Goal: Contribute content: Add original content to the website for others to see

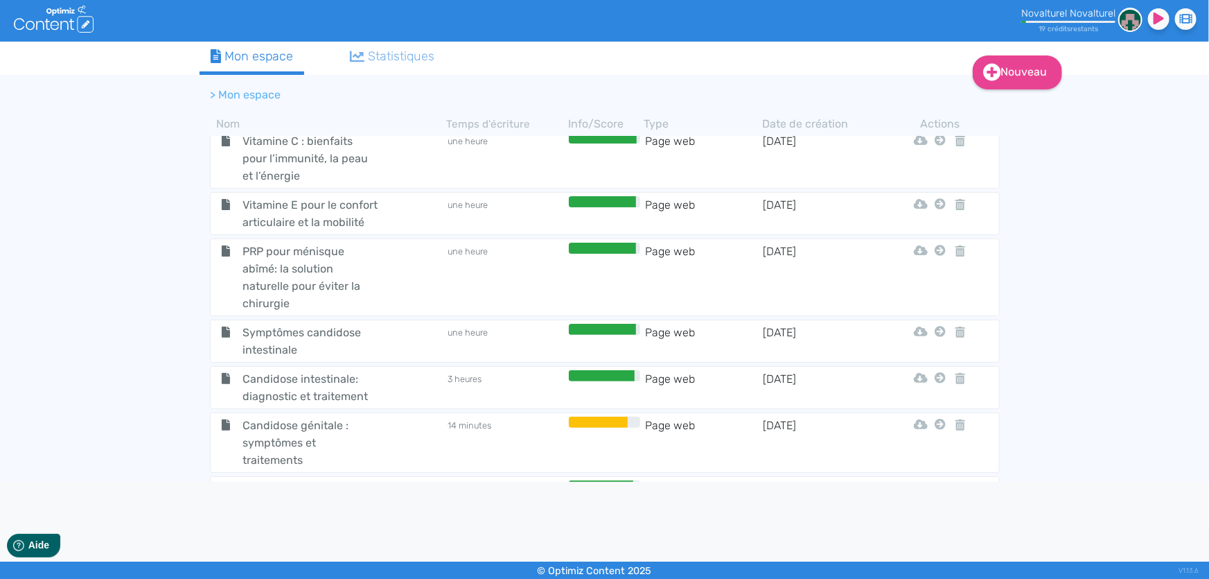
scroll to position [1241, 0]
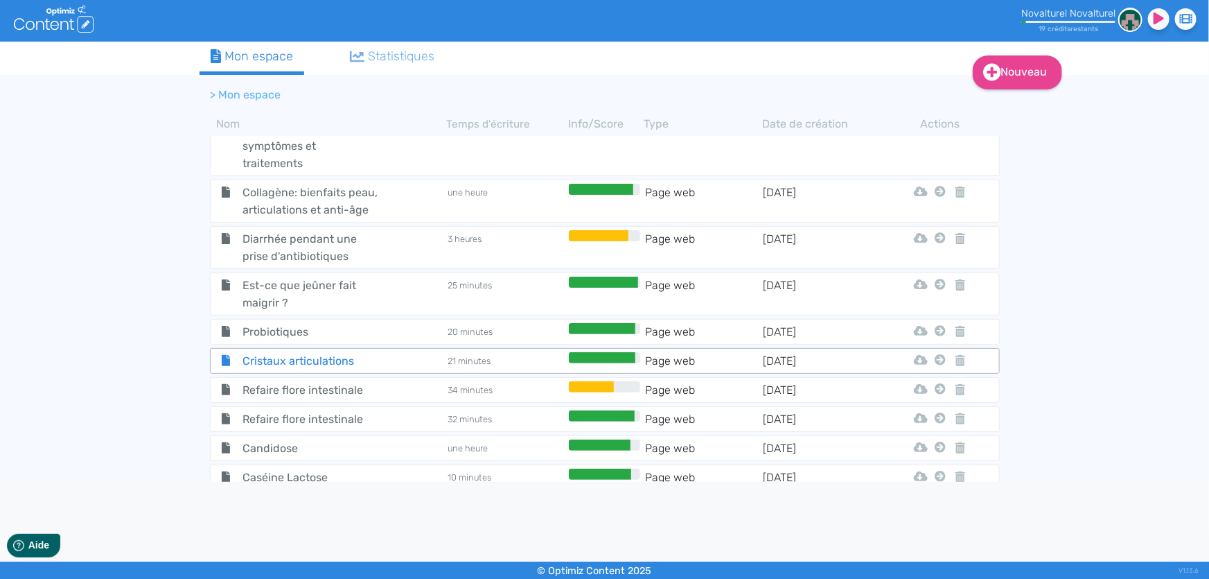
click at [317, 352] on span "Cristaux articulations" at bounding box center [310, 360] width 156 height 17
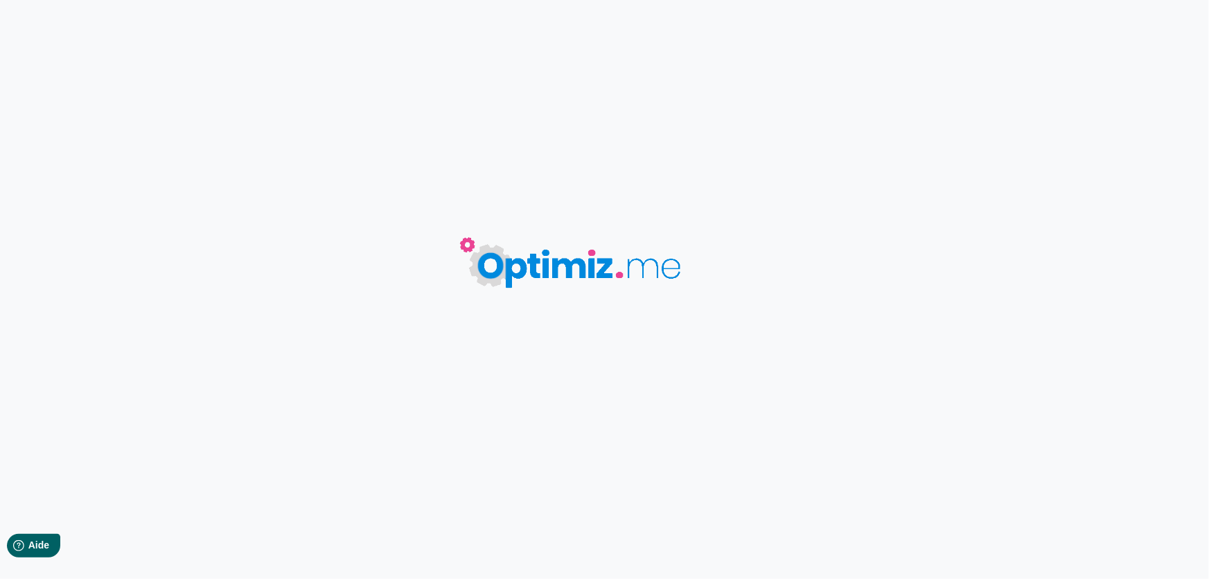
type input "Cristaux articulations"
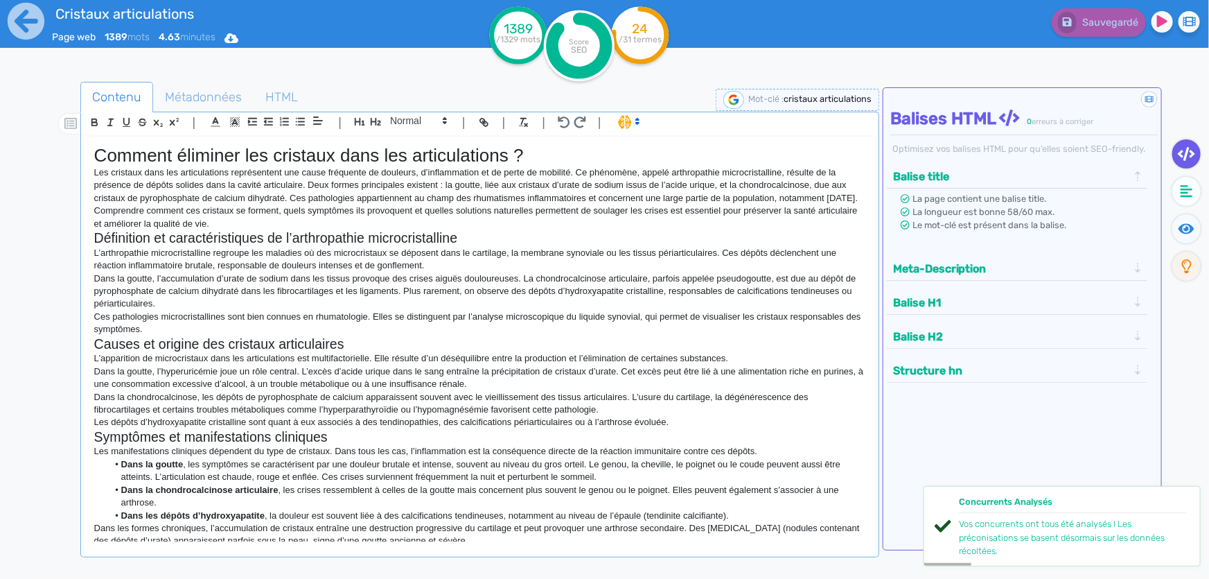
click at [514, 246] on h2 "Définition et caractéristiques de l’arthropathie microcristalline" at bounding box center [479, 238] width 771 height 16
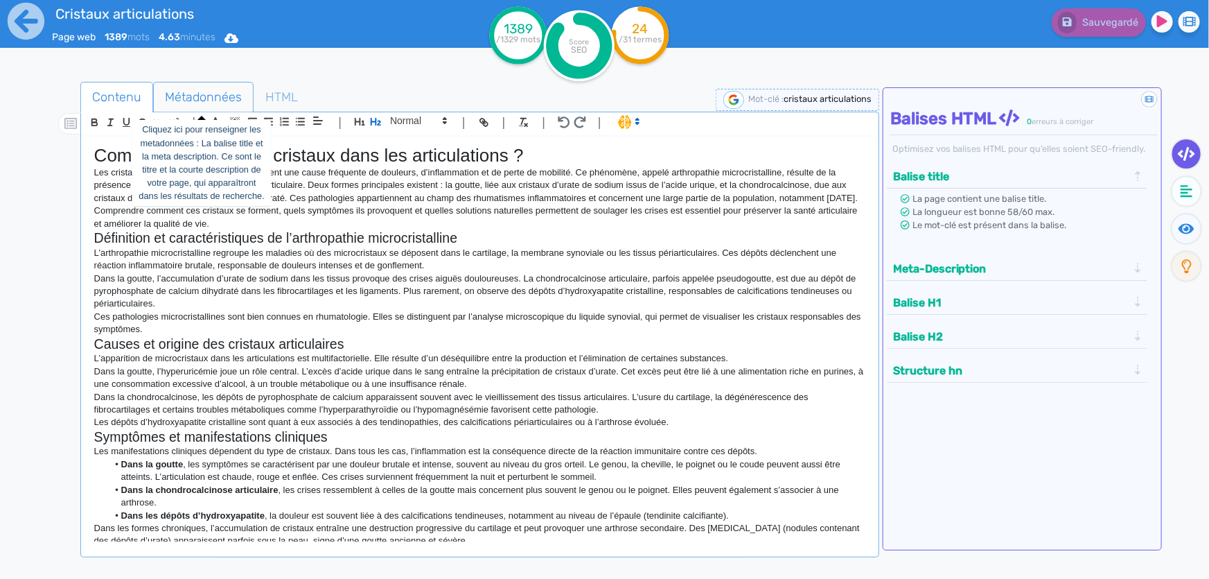
click at [210, 96] on span "Métadonnées" at bounding box center [203, 96] width 99 height 37
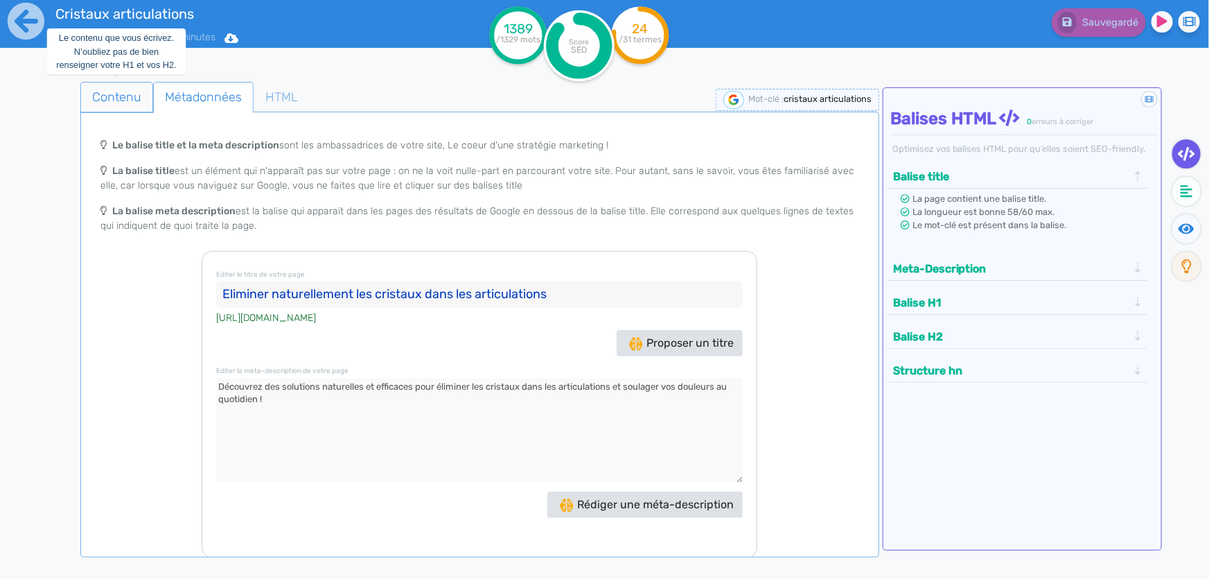
click at [125, 100] on span "Contenu" at bounding box center [116, 96] width 71 height 37
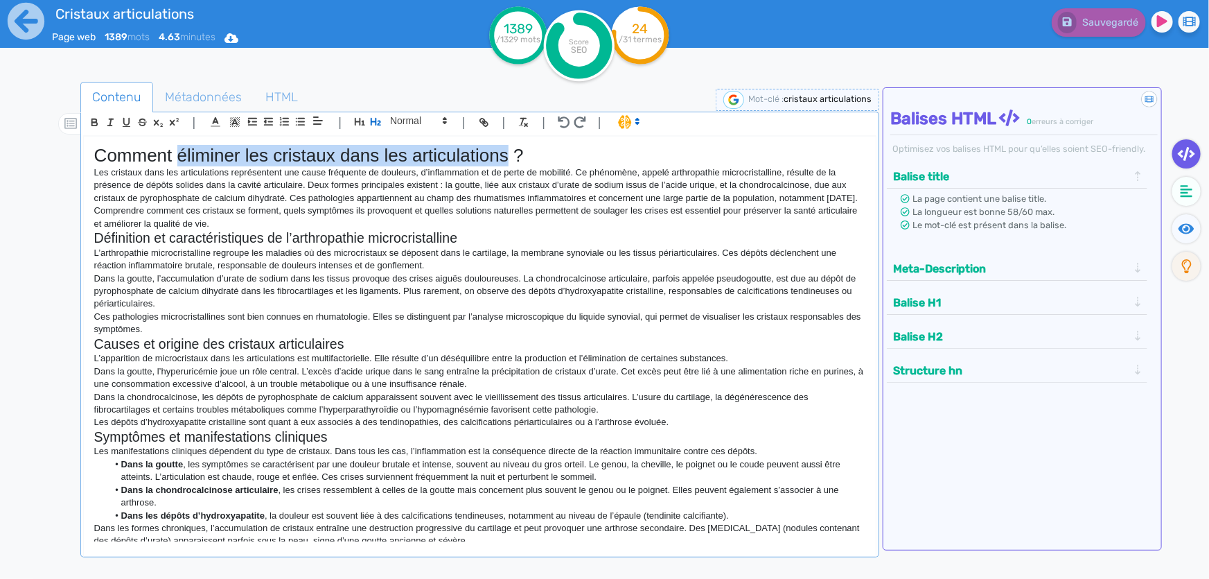
drag, startPoint x: 176, startPoint y: 154, endPoint x: 507, endPoint y: 154, distance: 330.6
click at [507, 154] on h1 "Comment éliminer les cristaux dans les articulations ?" at bounding box center [479, 155] width 771 height 21
copy h1 "éliminer les cristaux dans les articulations"
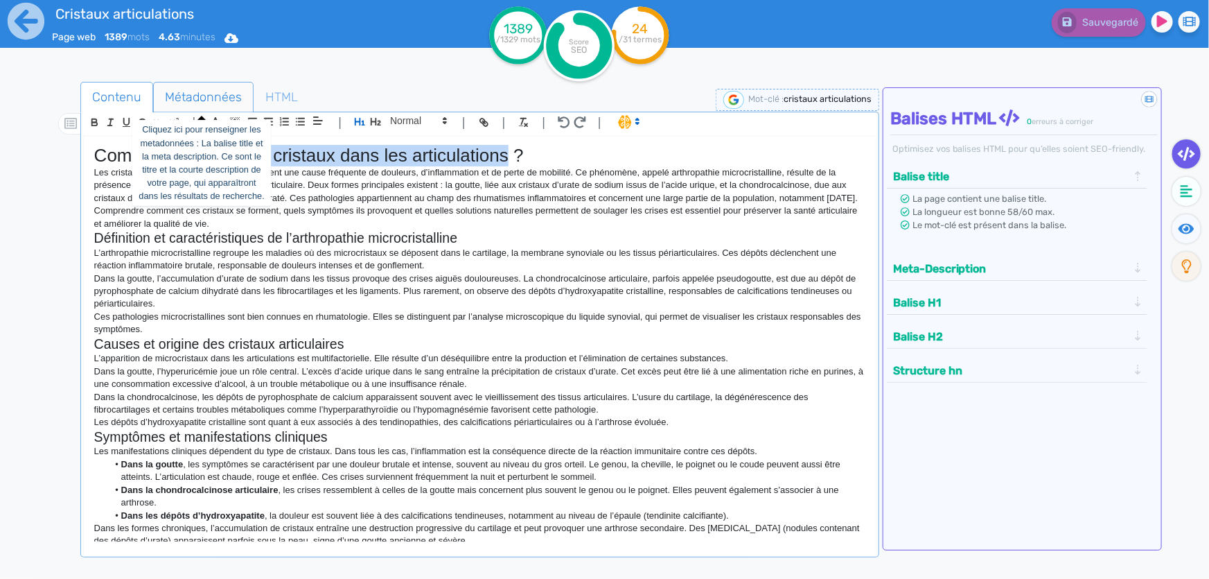
click at [173, 96] on span "Métadonnées" at bounding box center [203, 96] width 99 height 37
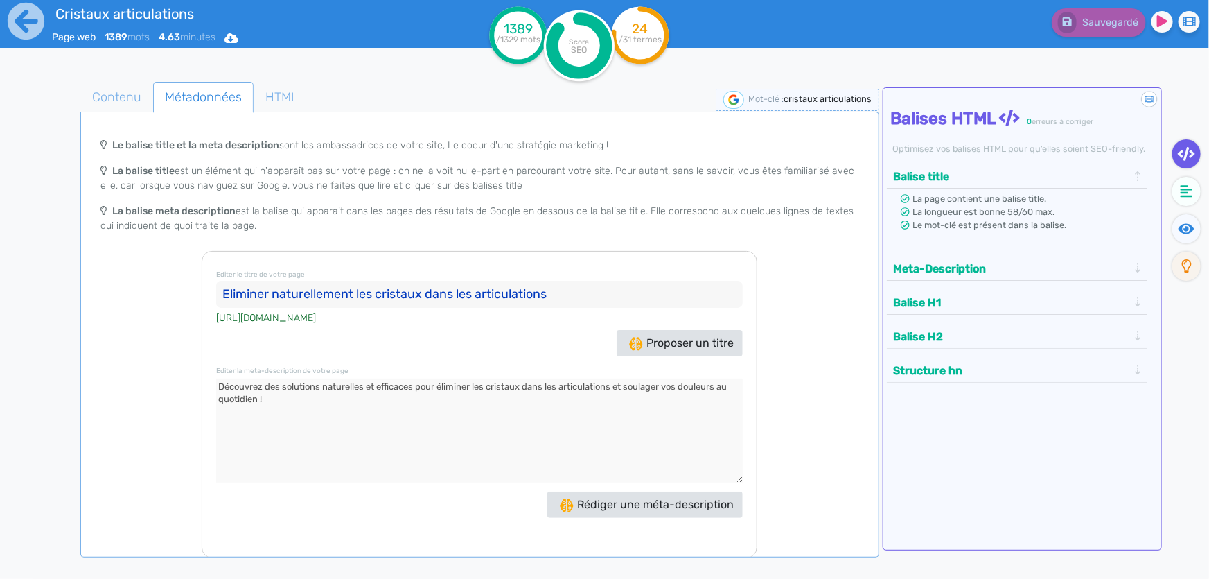
drag, startPoint x: 558, startPoint y: 291, endPoint x: 226, endPoint y: 290, distance: 332.0
click at [226, 290] on input "Eliminer naturellement les cristaux dans les articulations" at bounding box center [479, 295] width 527 height 28
drag, startPoint x: 268, startPoint y: 405, endPoint x: 215, endPoint y: 389, distance: 55.2
click at [215, 389] on div "Editer le titre de votre page Eliminer naturellement les cristaux dans les arti…" at bounding box center [480, 404] width 556 height 307
click at [95, 90] on span "Contenu" at bounding box center [116, 96] width 71 height 37
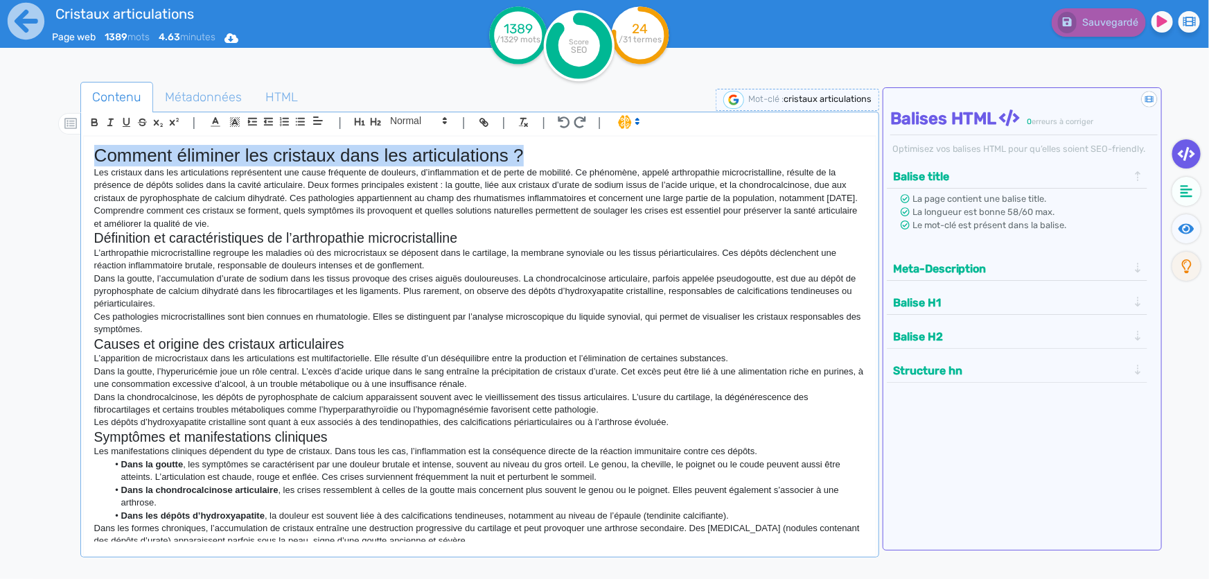
drag, startPoint x: 91, startPoint y: 157, endPoint x: 535, endPoint y: 161, distance: 444.3
click at [535, 161] on div "Comment éliminer les cristaux dans les articulations ? Les cristaux dans les ar…" at bounding box center [480, 339] width 792 height 405
copy h1 "Comment éliminer les cristaux dans les articulations ?"
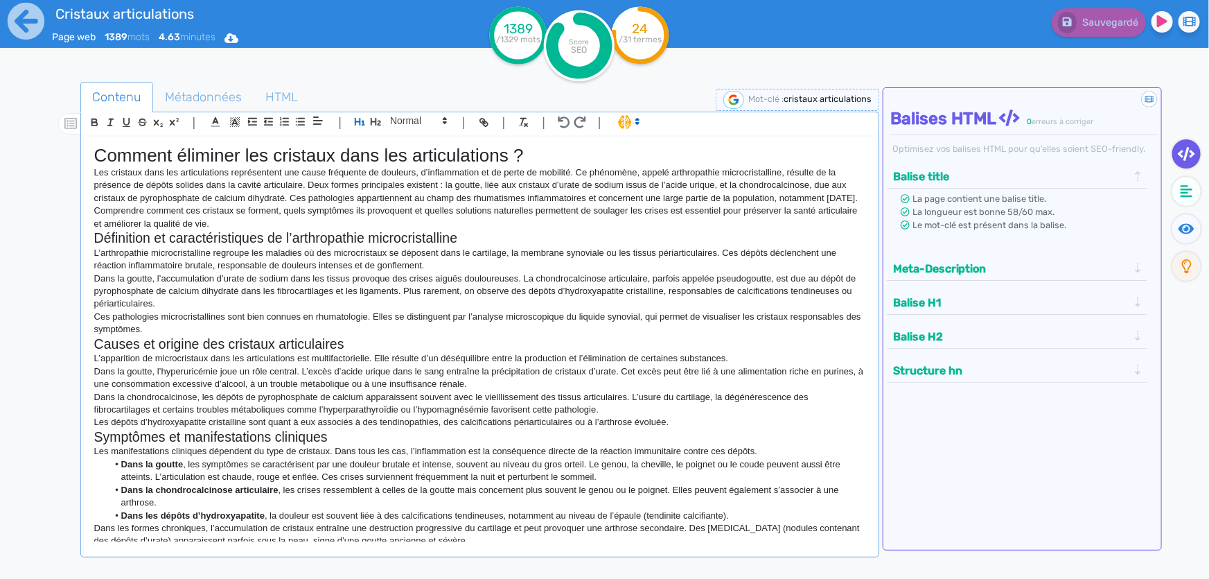
click at [198, 230] on p "Comprendre comment ces cristaux se forment, quels symptômes ils provoquent et q…" at bounding box center [479, 217] width 771 height 26
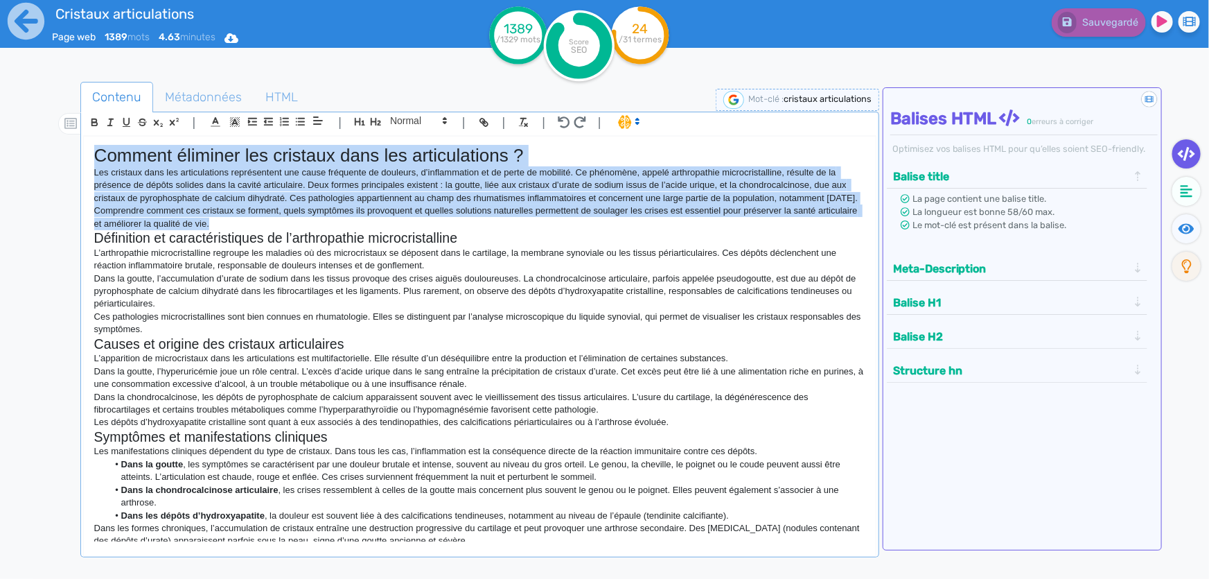
drag, startPoint x: 91, startPoint y: 155, endPoint x: 558, endPoint y: 238, distance: 473.8
click at [558, 238] on div "Comment éliminer les cristaux dans les articulations ? Les cristaux dans les ar…" at bounding box center [480, 339] width 792 height 405
copy div "Comment éliminer les cristaux dans les articulations ? Les cristaux dans les ar…"
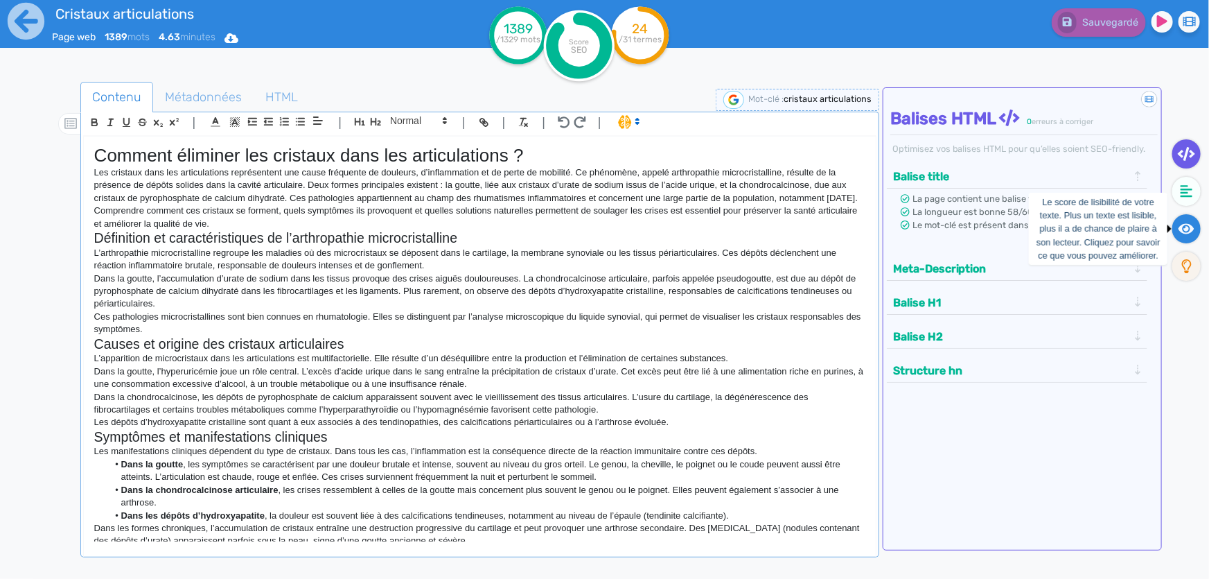
click at [1194, 229] on icon at bounding box center [1187, 229] width 16 height 14
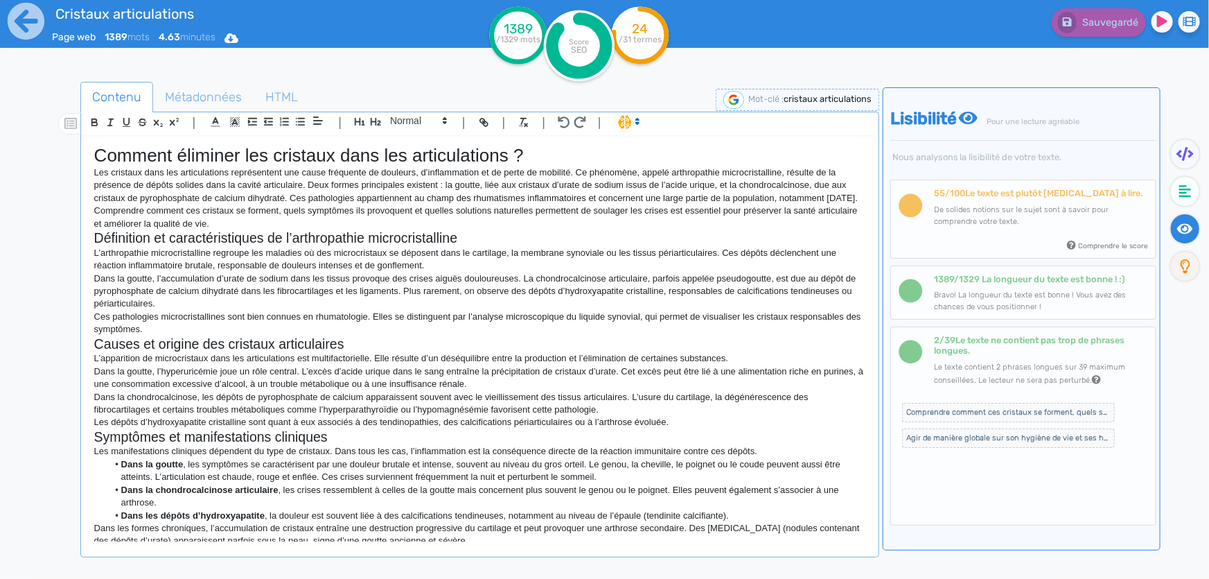
click at [1012, 233] on div "55 /100 Le texte est plutôt difficile à lire. De solides notions sur le sujet s…" at bounding box center [1041, 220] width 214 height 64
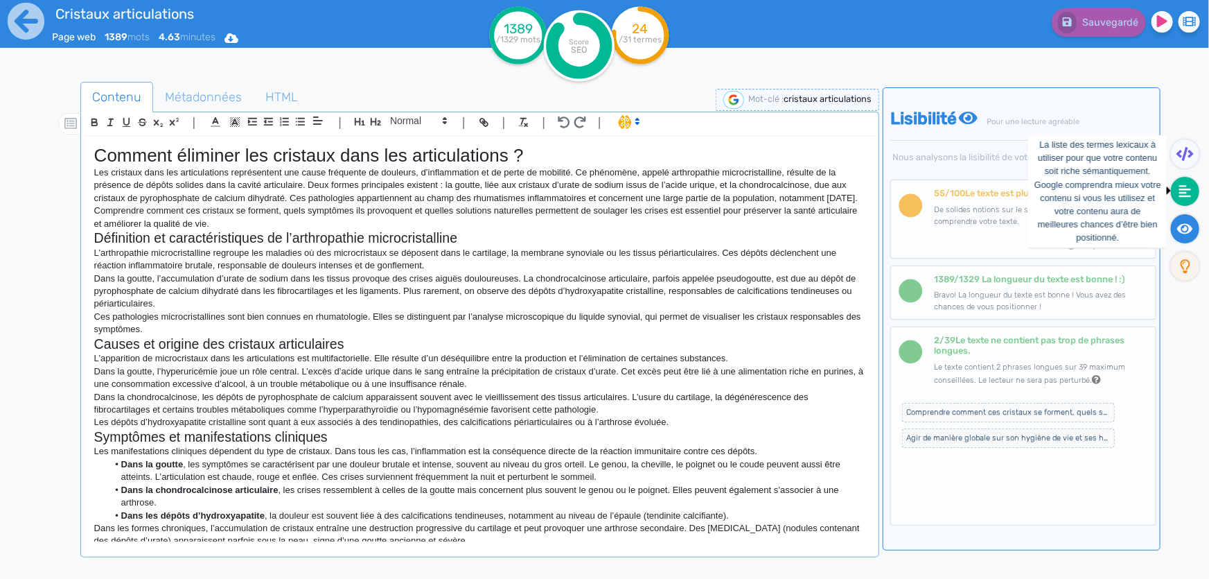
click at [1182, 193] on icon at bounding box center [1186, 191] width 12 height 14
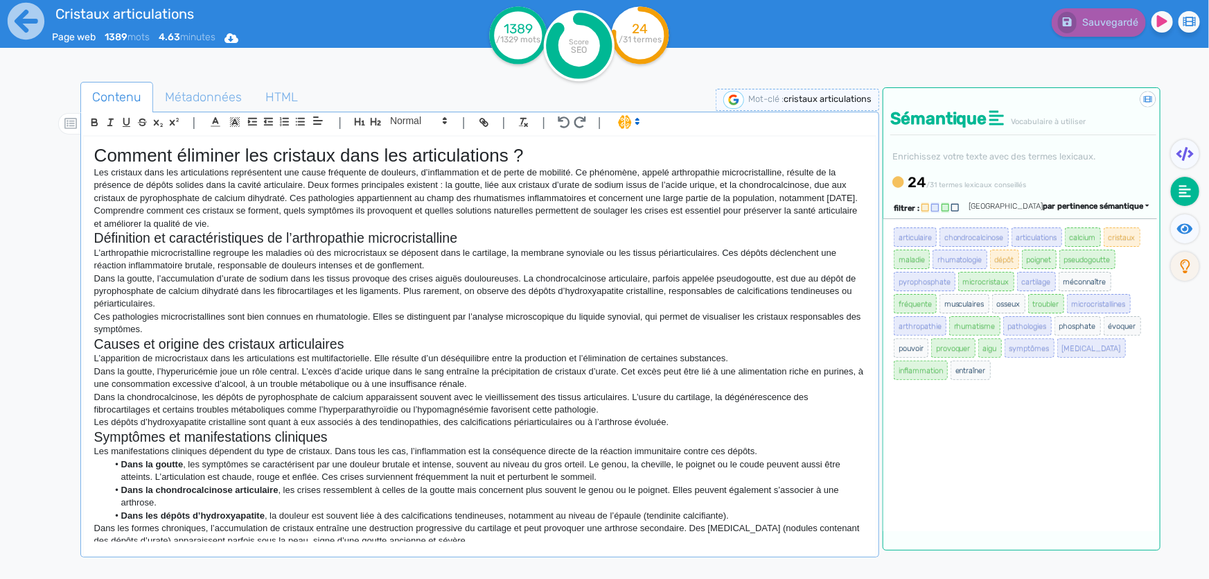
drag, startPoint x: 887, startPoint y: 225, endPoint x: 1005, endPoint y: 363, distance: 181.9
click at [1005, 363] on div "articulaire chondrocalcinose articulations calcium cristaux maladie rhumatologi…" at bounding box center [1021, 374] width 274 height 313
copy ul "articulaire chondrocalcinose articulations calcium cristaux maladie rhumatologi…"
click at [218, 97] on span "Métadonnées" at bounding box center [203, 96] width 99 height 37
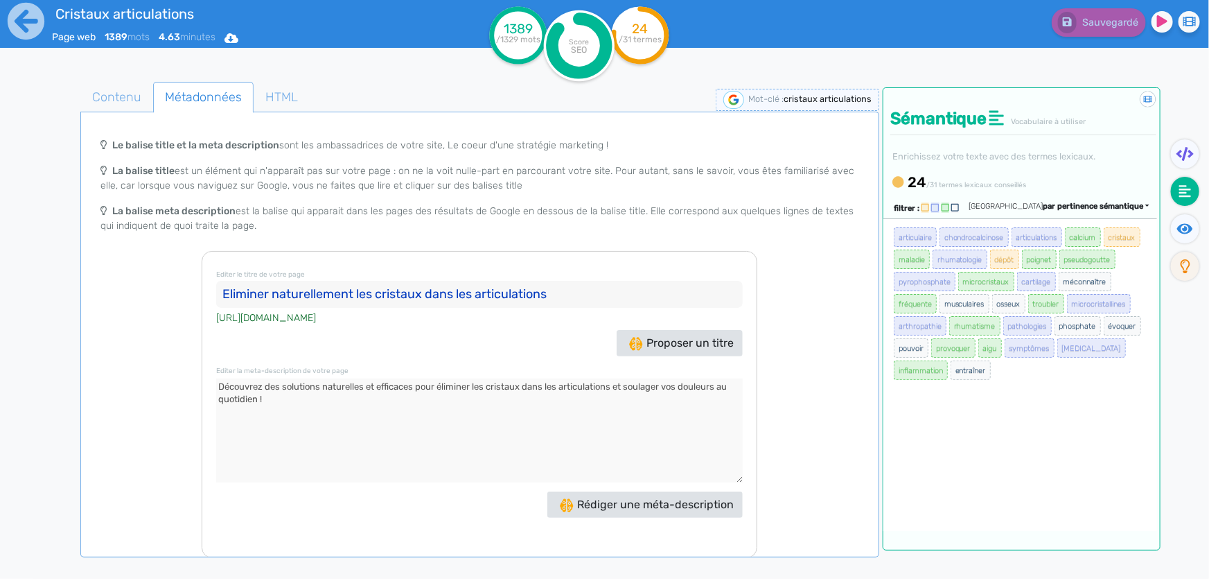
drag, startPoint x: 268, startPoint y: 404, endPoint x: 213, endPoint y: 388, distance: 57.0
click at [213, 388] on div "Editer le titre de votre page Eliminer naturellement les cristaux dans les arti…" at bounding box center [480, 404] width 556 height 307
drag, startPoint x: 566, startPoint y: 291, endPoint x: 222, endPoint y: 294, distance: 344.5
click at [222, 294] on input "Eliminer naturellement les cristaux dans les articulations" at bounding box center [479, 295] width 527 height 28
click at [304, 288] on input "Eliminer naturellement les cristaux dans les articulations" at bounding box center [479, 295] width 527 height 28
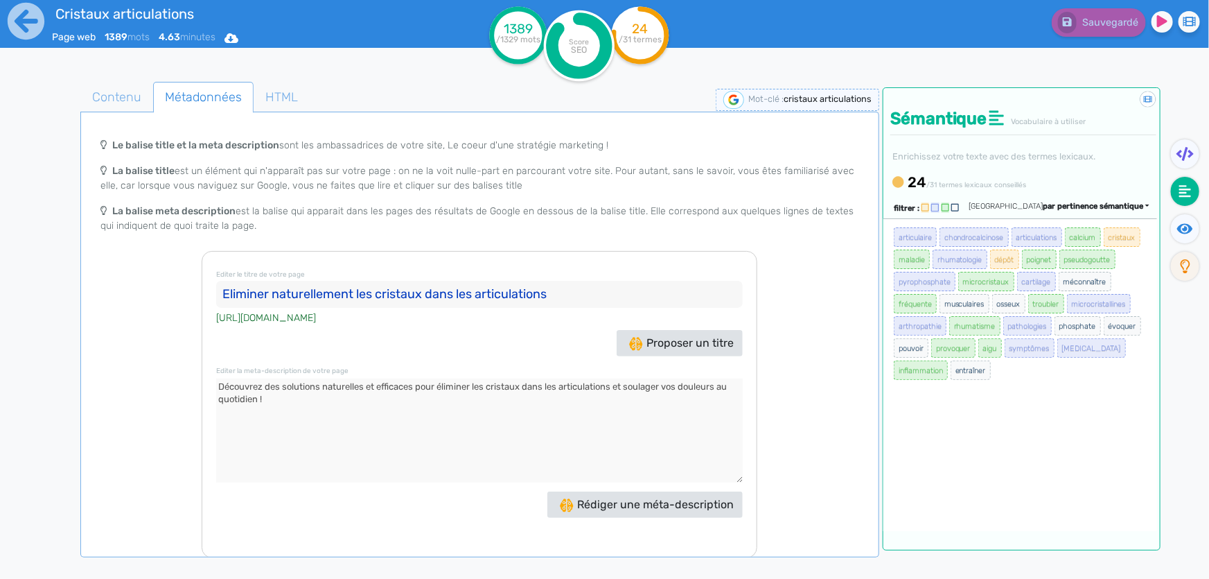
drag, startPoint x: 272, startPoint y: 296, endPoint x: 207, endPoint y: 283, distance: 65.8
click at [207, 283] on div "Editer le titre de votre page Eliminer naturellement les cristaux dans les arti…" at bounding box center [480, 404] width 556 height 307
type input "Comment éliminer les cristaux dans les articulations"
click at [776, 242] on div "Le balise title et la meta description sont les ambassadrices de votre site, Le…" at bounding box center [480, 191] width 794 height 120
click at [128, 95] on span "Contenu" at bounding box center [116, 96] width 71 height 37
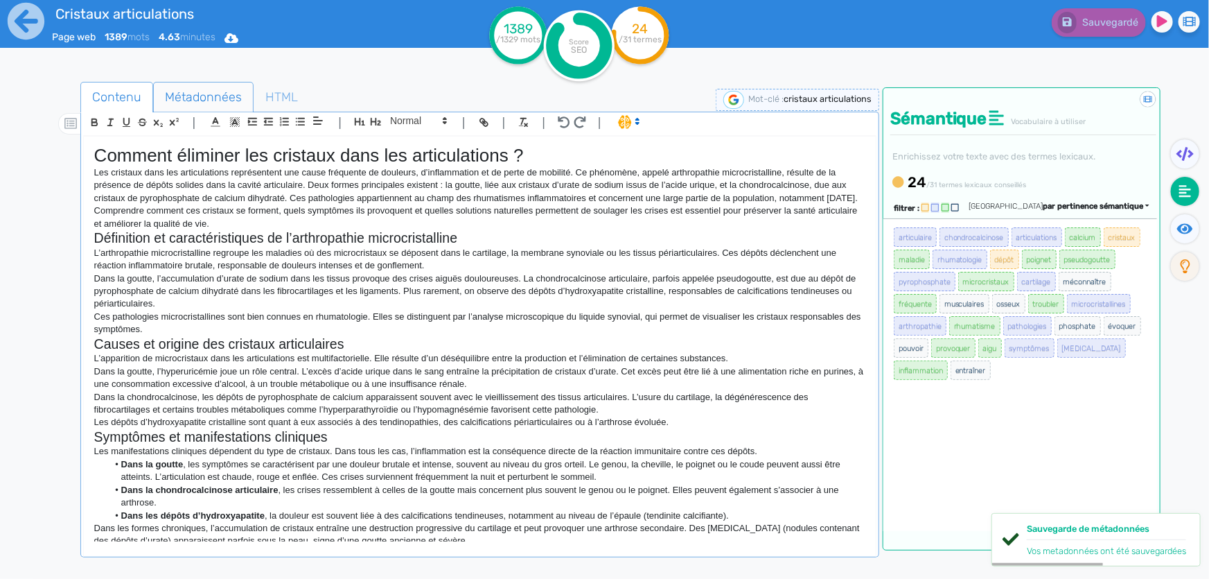
click at [220, 98] on span "Métadonnées" at bounding box center [203, 96] width 99 height 37
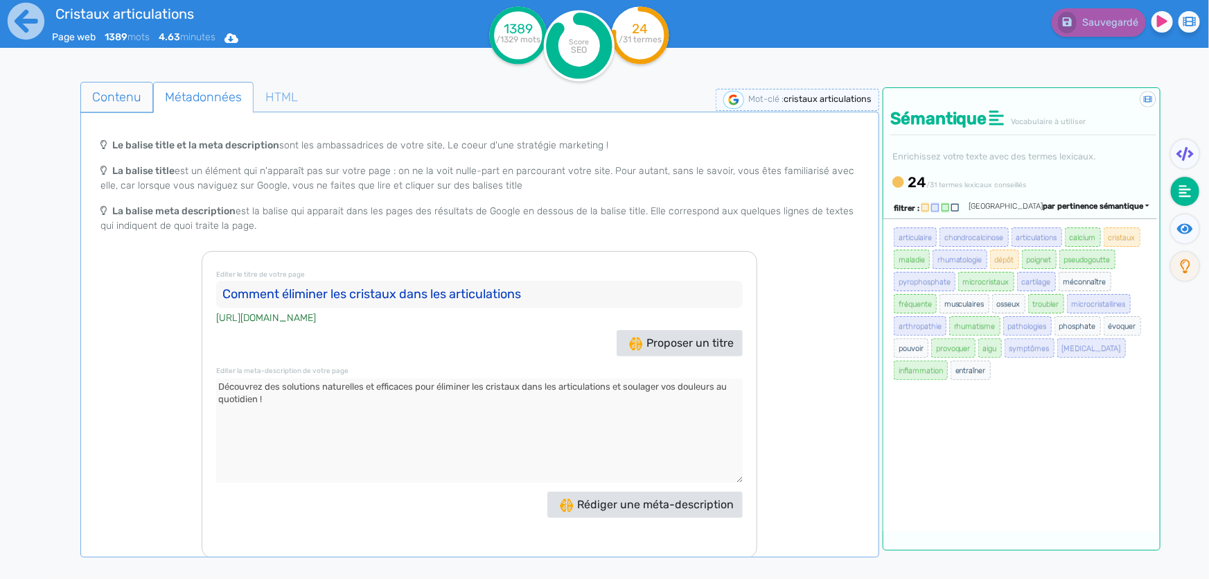
click at [133, 101] on span "Contenu" at bounding box center [116, 96] width 71 height 37
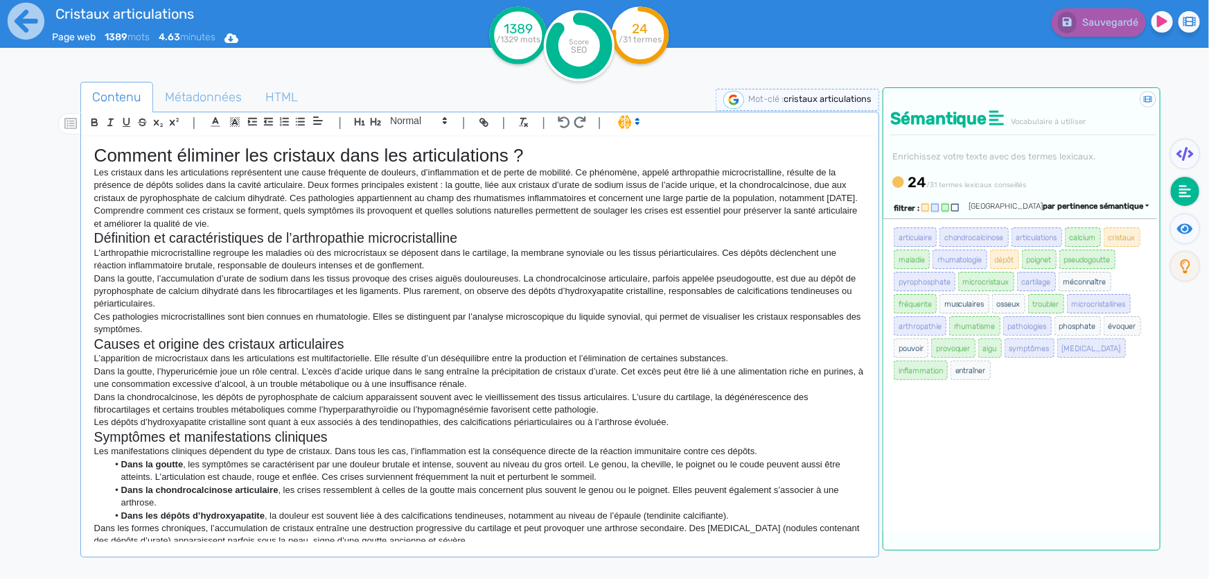
click at [471, 246] on h2 "Définition et caractéristiques de l’arthropathie microcristalline" at bounding box center [479, 238] width 771 height 16
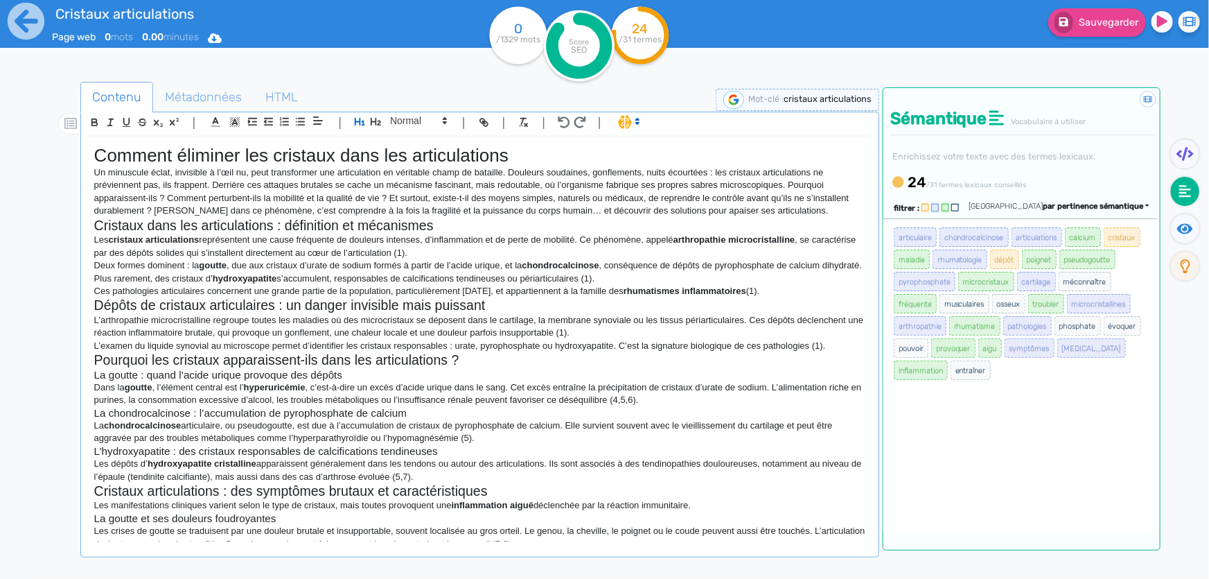
click at [556, 285] on p "Ces pathologies articulaires concernent une grande partie de la population, par…" at bounding box center [479, 291] width 771 height 12
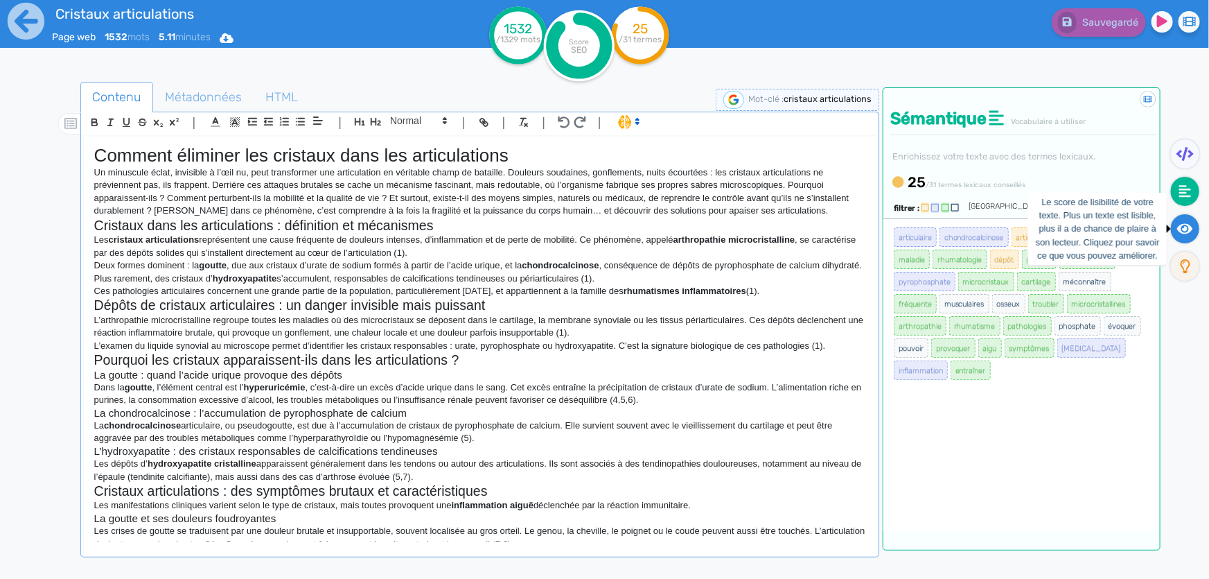
click at [1183, 230] on icon at bounding box center [1186, 229] width 16 height 14
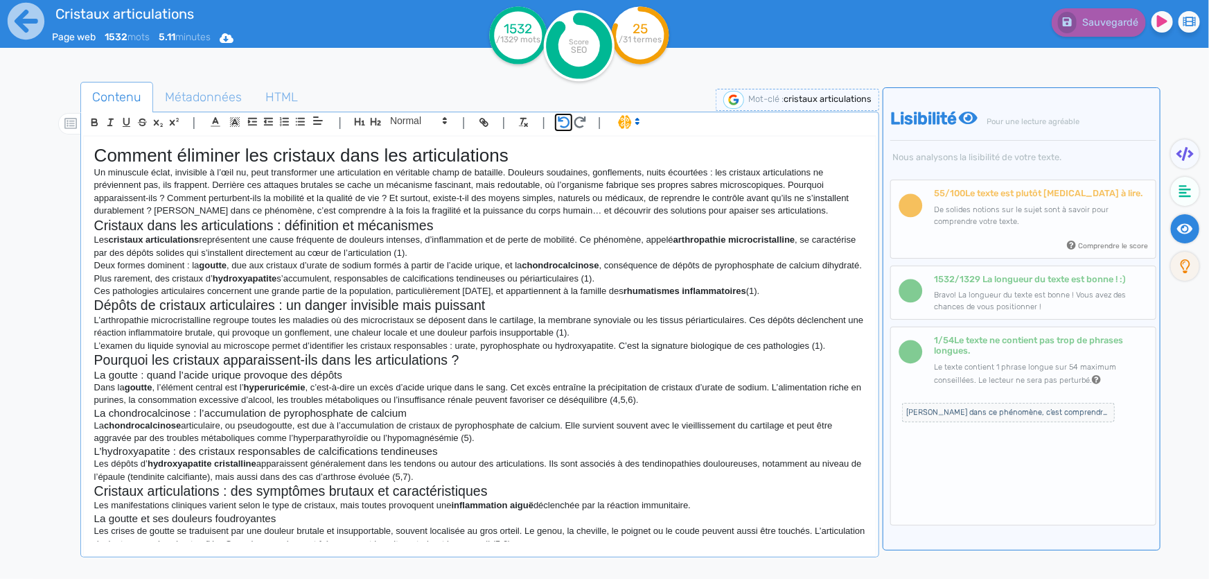
click at [566, 123] on icon "button" at bounding box center [564, 122] width 12 height 12
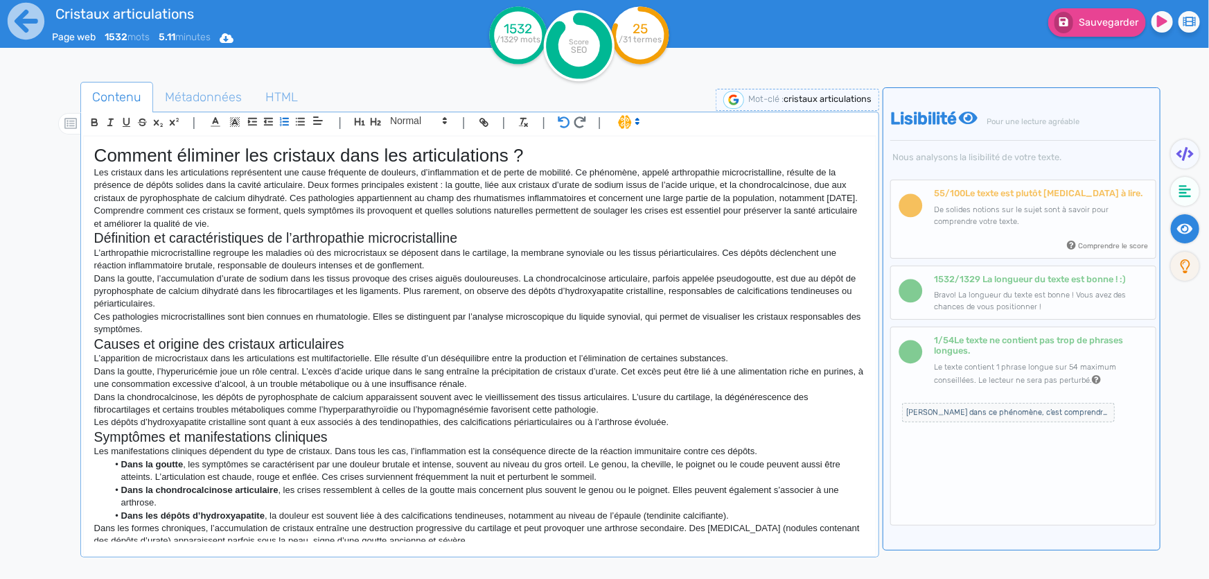
scroll to position [741, 0]
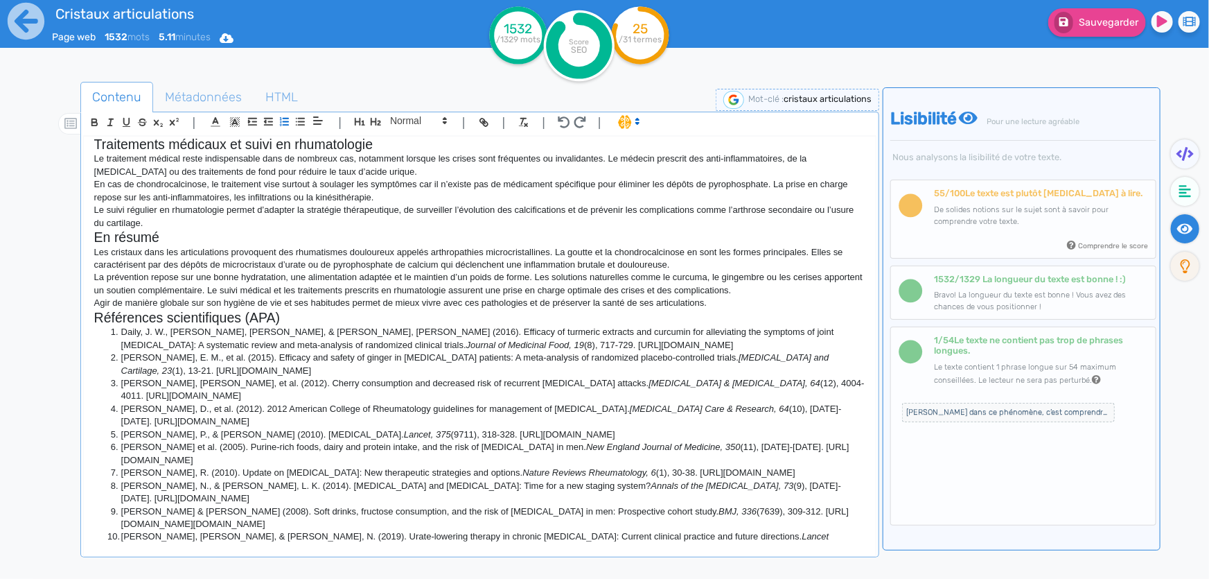
click at [479, 309] on p "Agir de manière globale sur son hygiène de vie et ses habitudes permet de mieux…" at bounding box center [479, 303] width 771 height 12
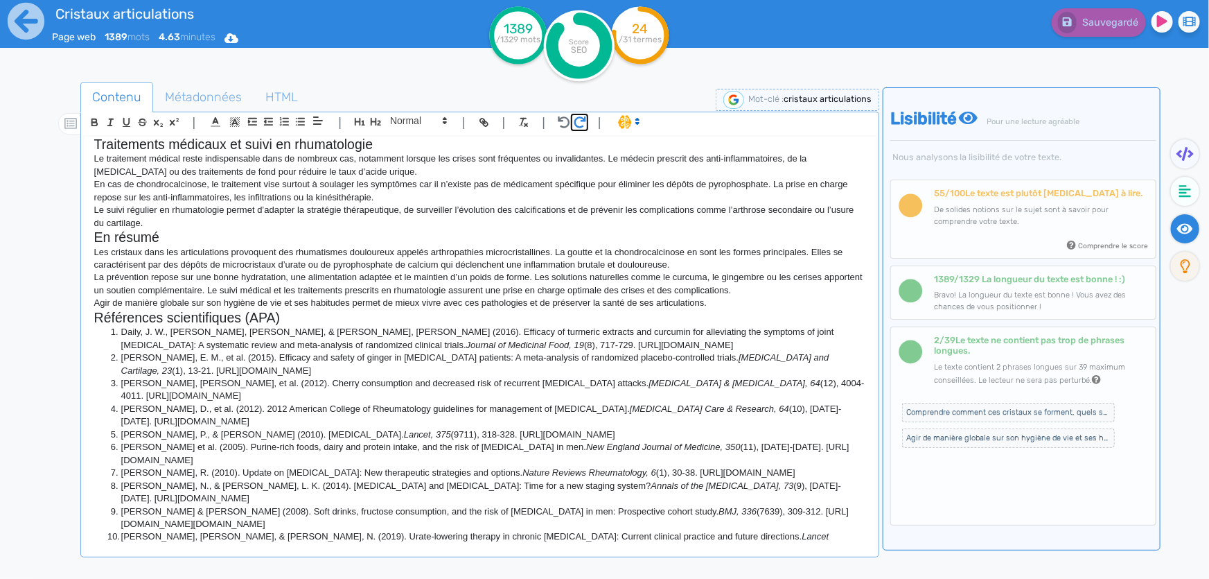
click at [580, 120] on icon "button" at bounding box center [580, 122] width 12 height 12
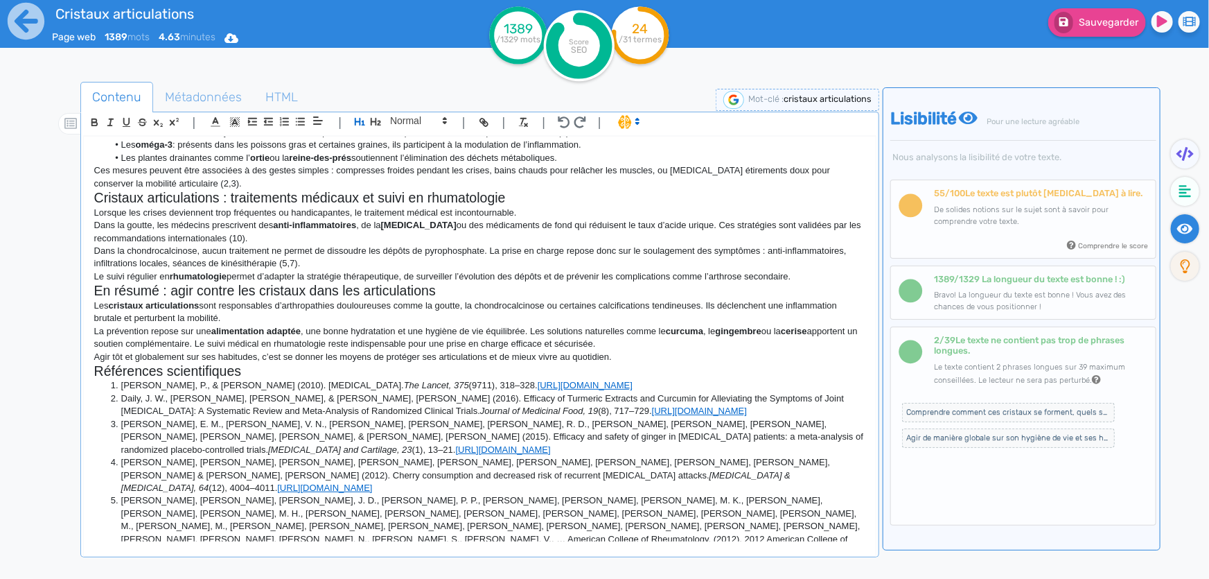
scroll to position [890, 0]
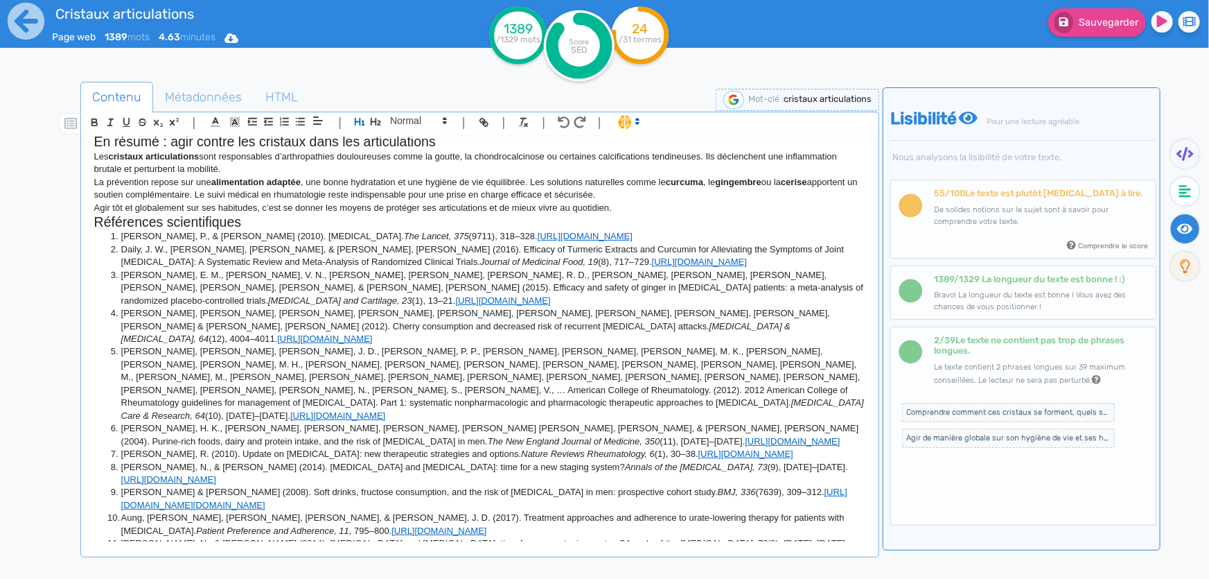
click at [649, 304] on li "Bartels, E. M., Folmer, V. N., Bliddal, H., Altman, R. D., Juhl, C., Tarp, S., …" at bounding box center [486, 288] width 758 height 38
click at [649, 318] on li "Zhang, Y., Neogi, T., Chen, C., Chaisson, C., Hunter, D. J., & Choi, H. K. (201…" at bounding box center [486, 326] width 758 height 38
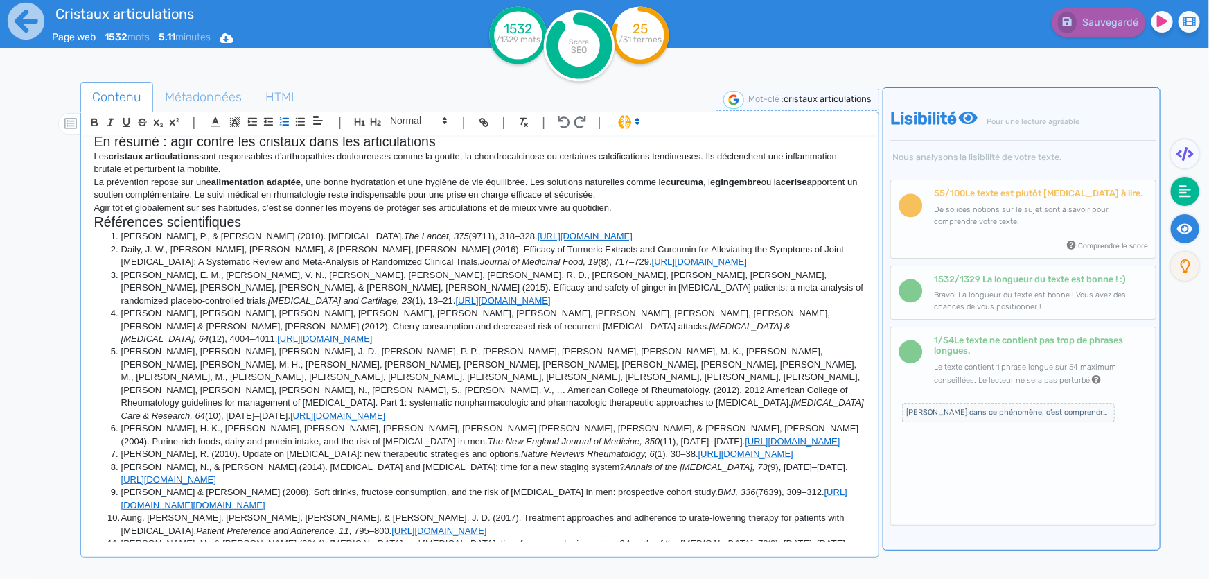
click at [1178, 189] on fa-icon at bounding box center [1185, 191] width 28 height 29
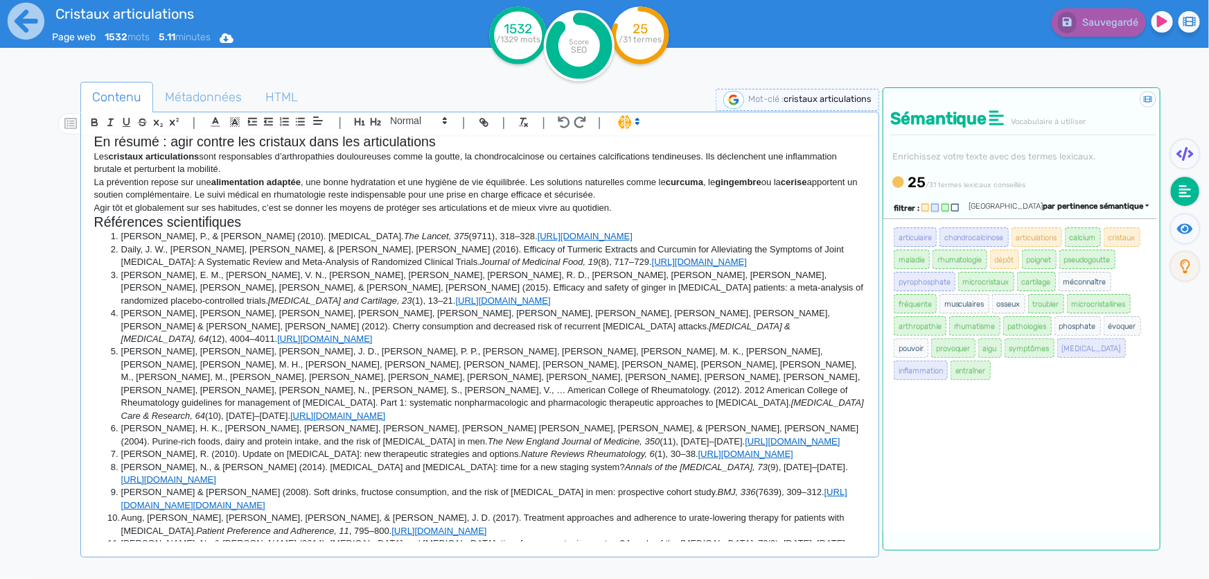
drag, startPoint x: 891, startPoint y: 226, endPoint x: 1021, endPoint y: 377, distance: 199.1
click at [1021, 377] on div "articulaire chondrocalcinose articulations calcium cristaux maladie rhumatologi…" at bounding box center [1021, 374] width 274 height 313
copy ul "articulaire chondrocalcinose articulations calcium cristaux maladie rhumatologi…"
